Goal: Navigation & Orientation: Find specific page/section

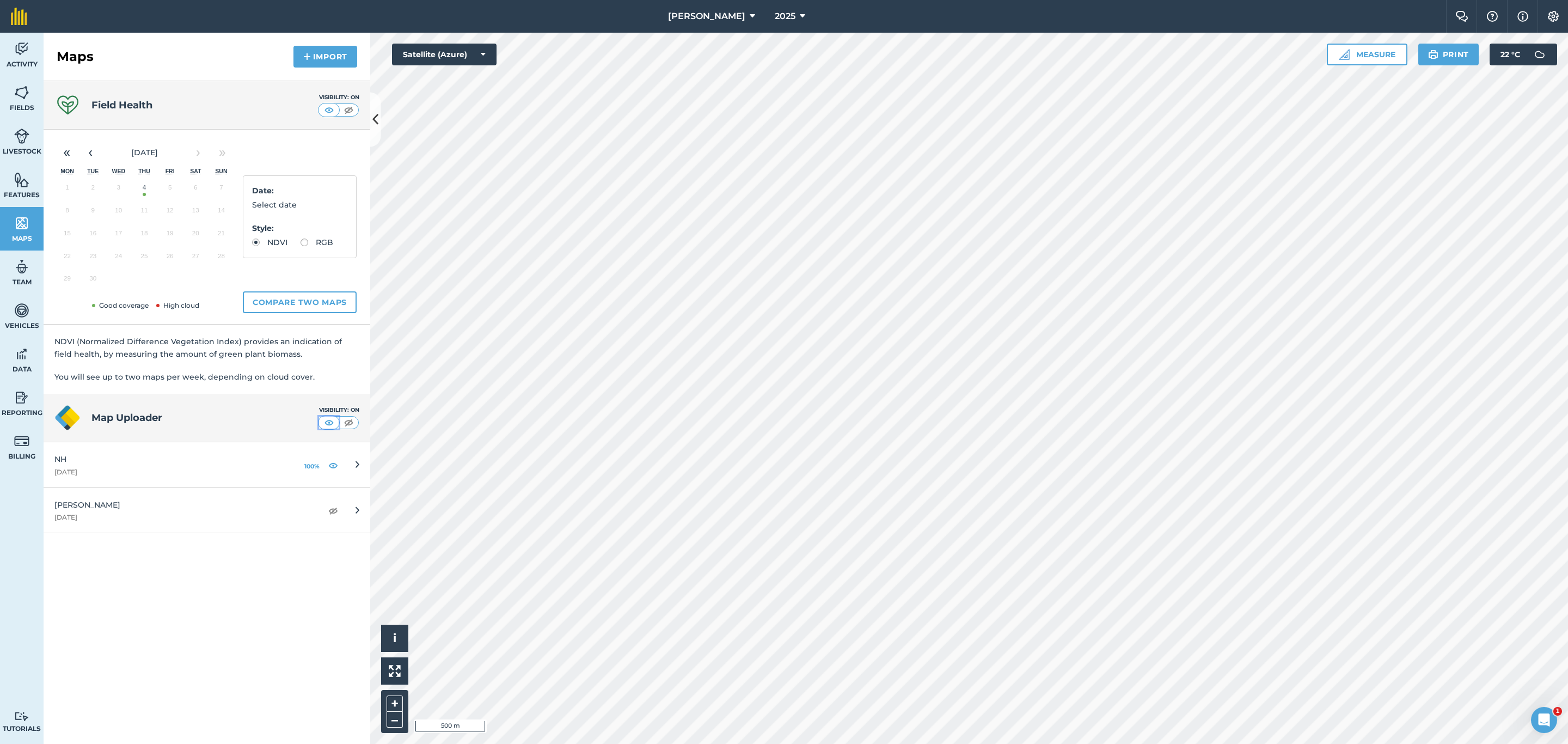
click at [322, 419] on img at bounding box center [329, 423] width 13 height 11
click at [345, 428] on img at bounding box center [349, 423] width 13 height 11
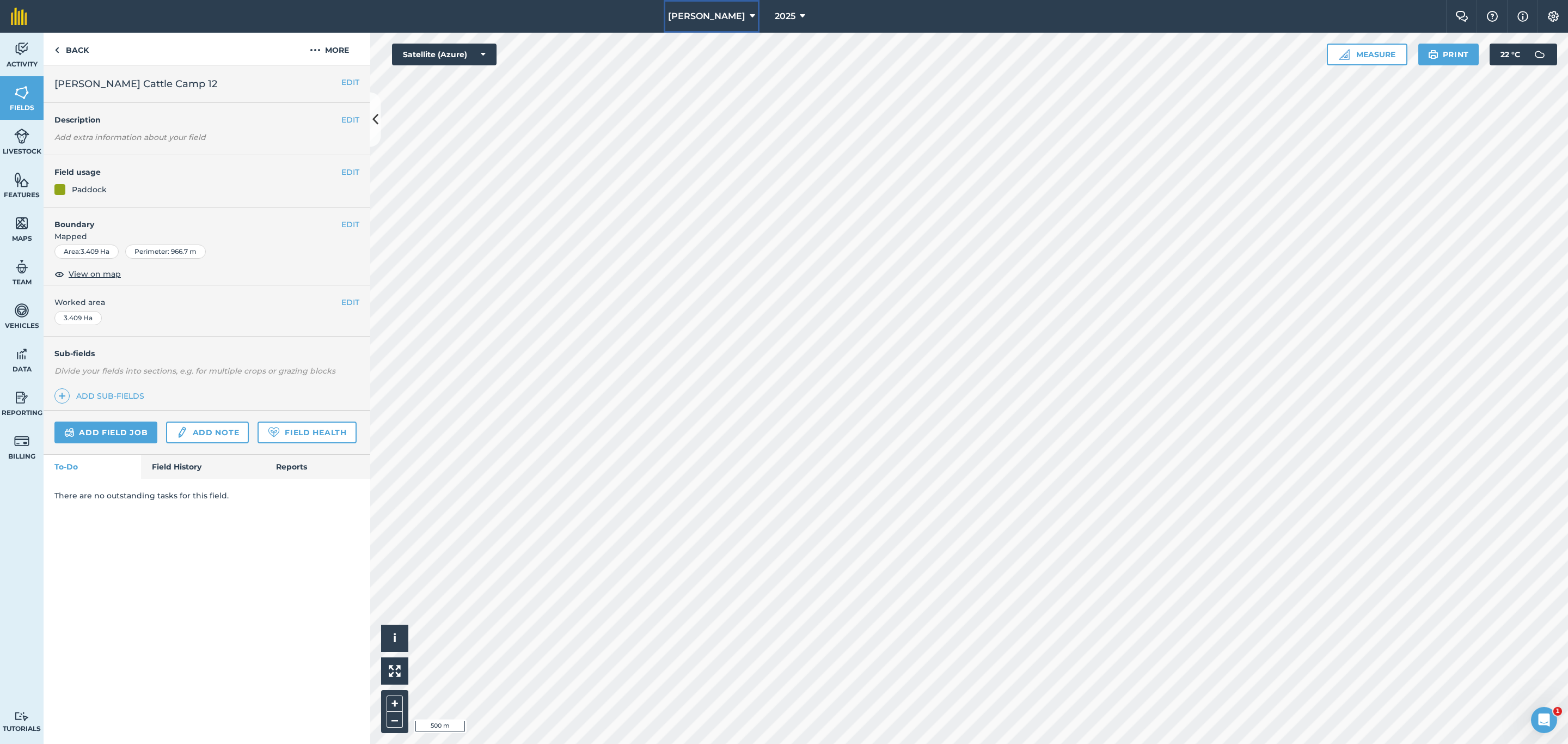
click at [699, 16] on span "[PERSON_NAME]" at bounding box center [706, 16] width 77 height 13
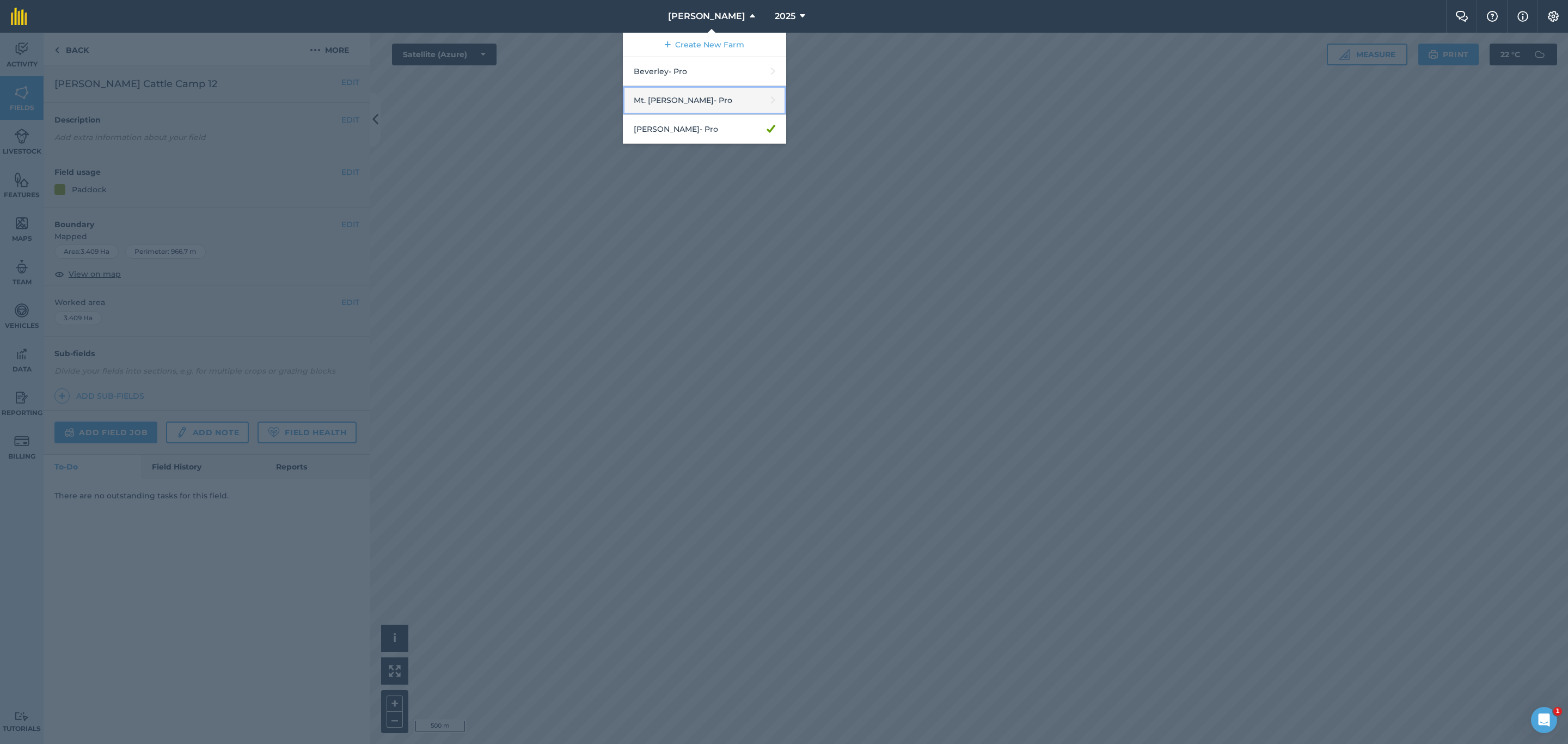
click at [687, 97] on link "Mt. [PERSON_NAME] - Pro" at bounding box center [705, 100] width 163 height 29
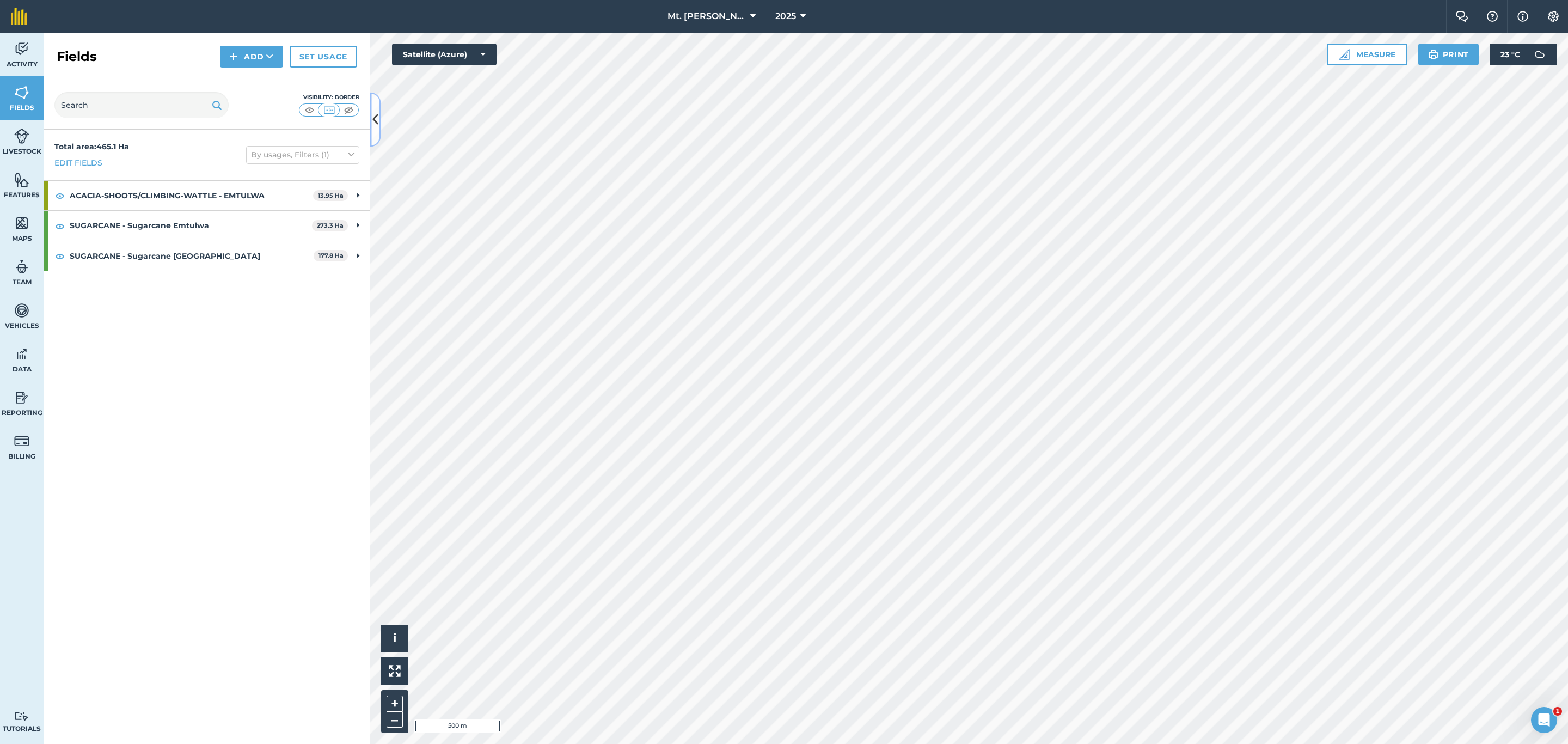
click at [377, 118] on icon at bounding box center [376, 119] width 6 height 19
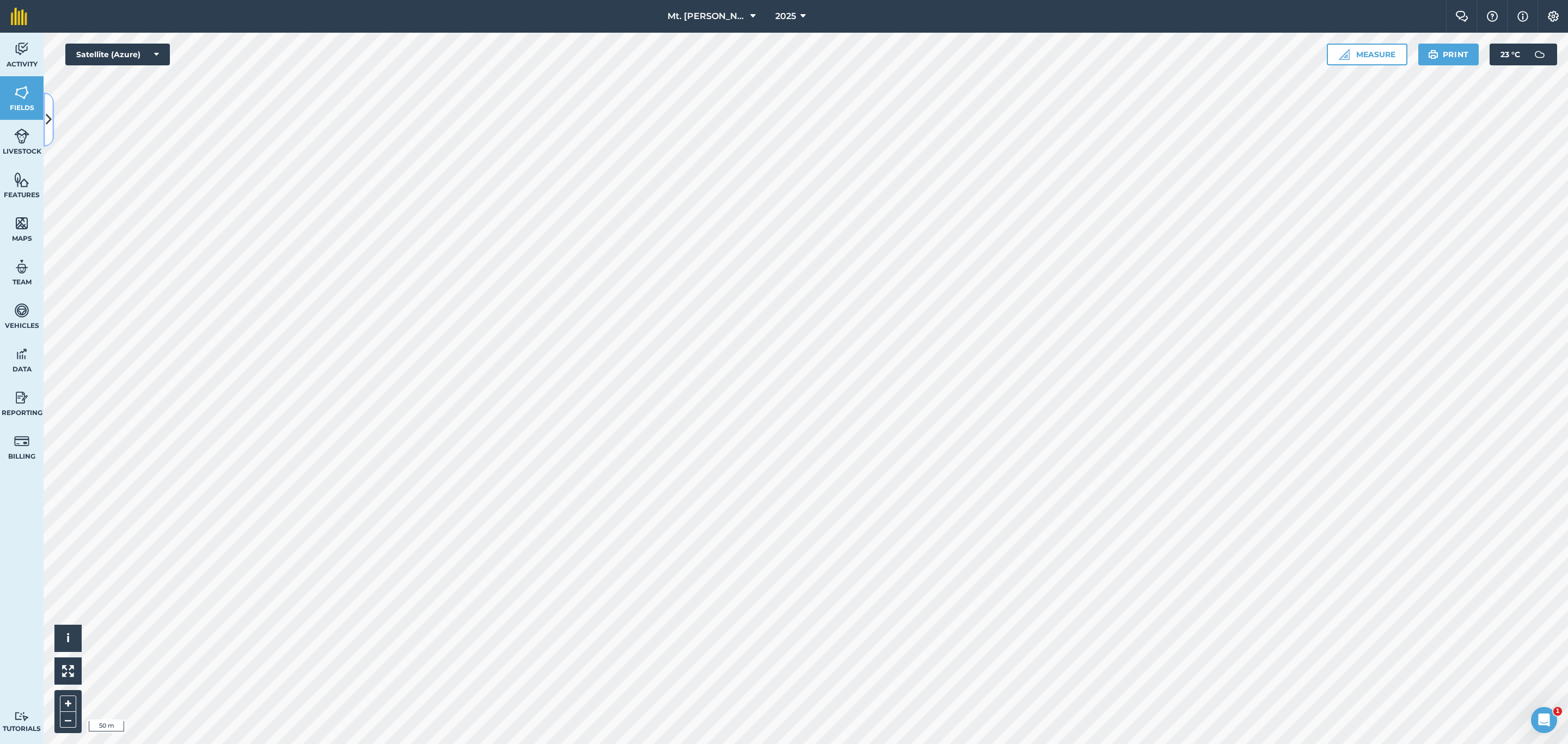
click at [51, 121] on icon at bounding box center [49, 119] width 6 height 19
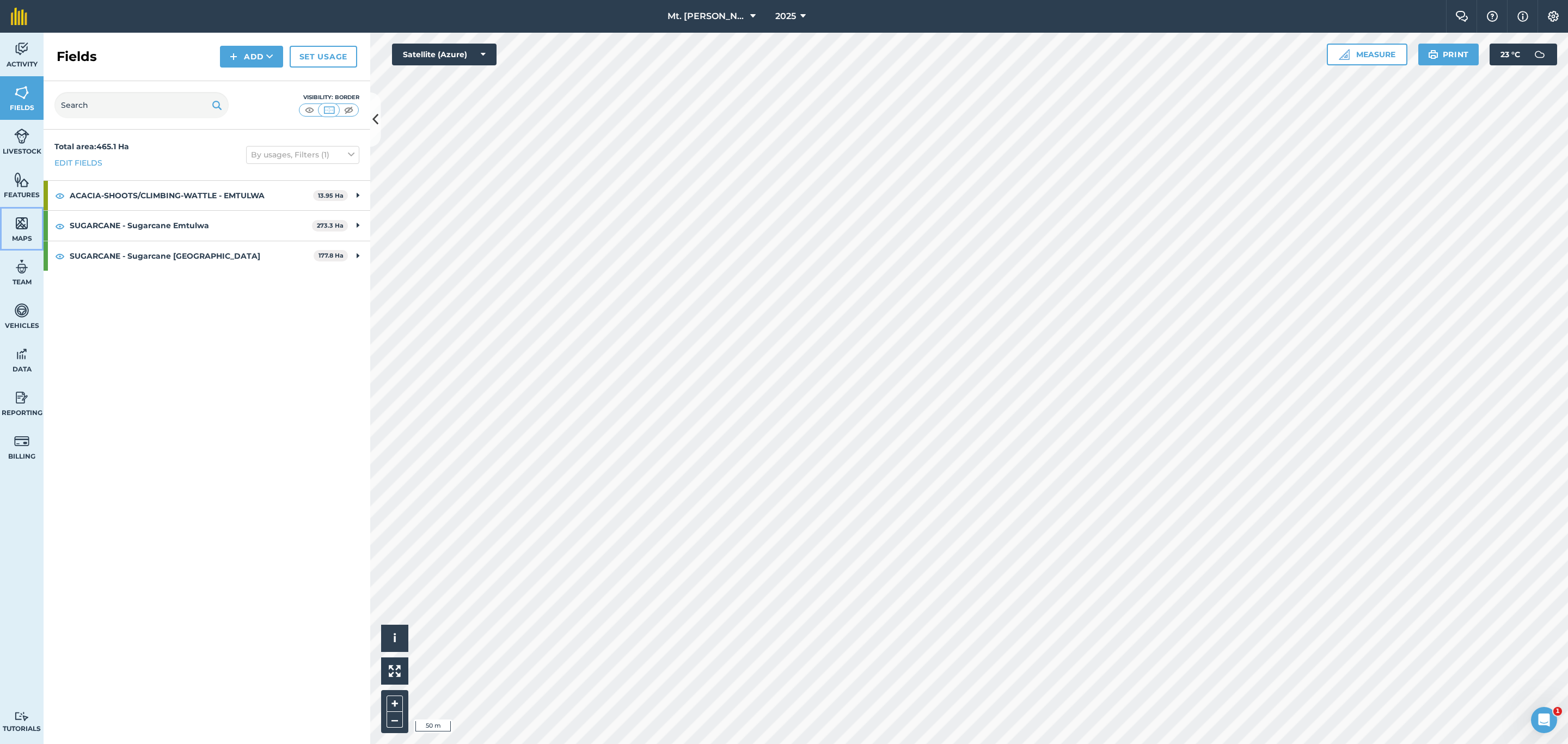
click at [25, 231] on img at bounding box center [22, 224] width 15 height 16
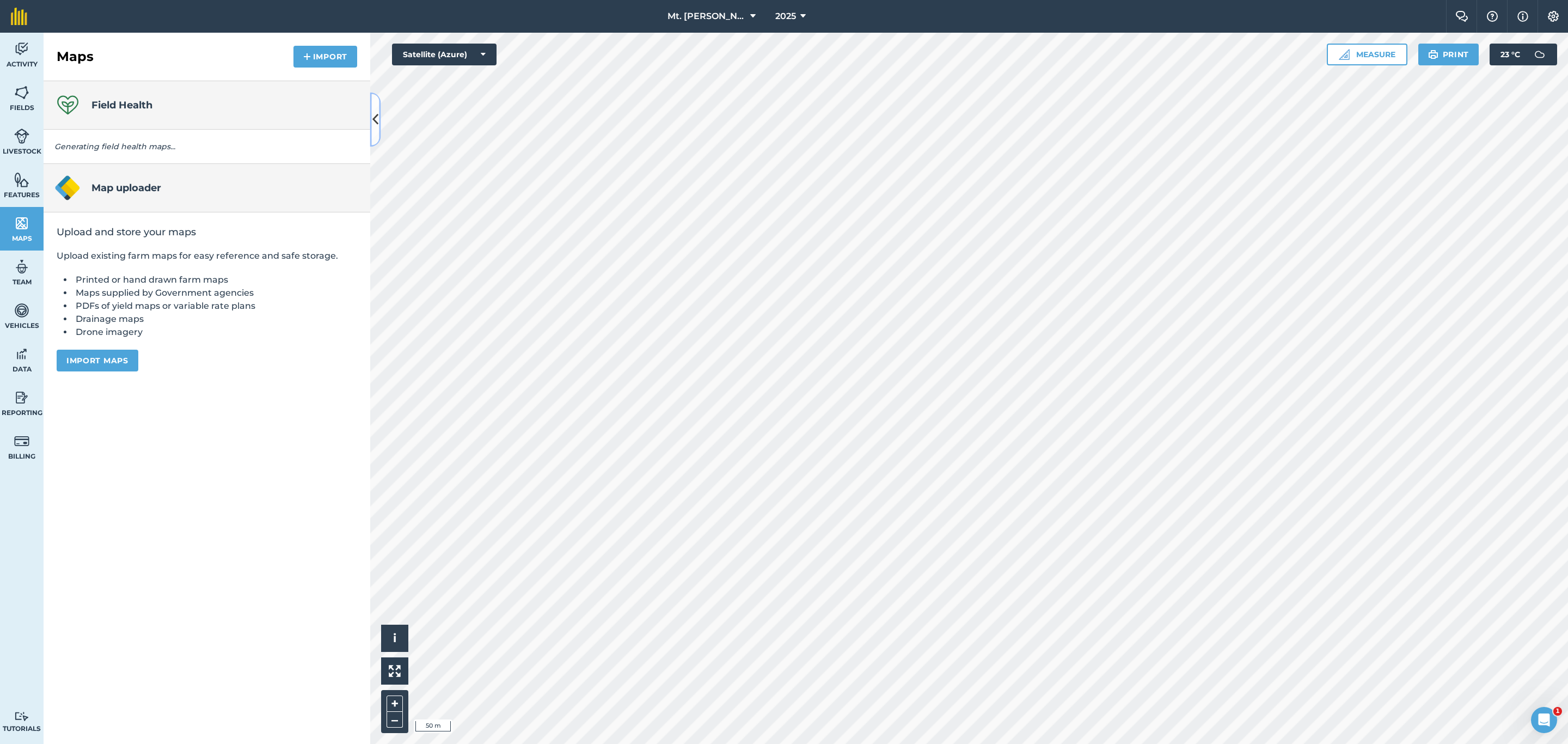
click at [373, 121] on icon at bounding box center [376, 119] width 6 height 19
